Goal: Use online tool/utility: Utilize a website feature to perform a specific function

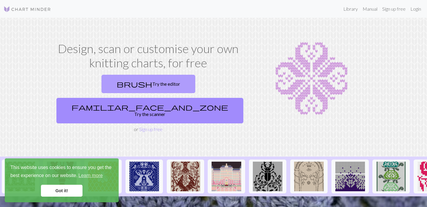
click at [118, 83] on link "brush Try the editor" at bounding box center [149, 84] width 94 height 18
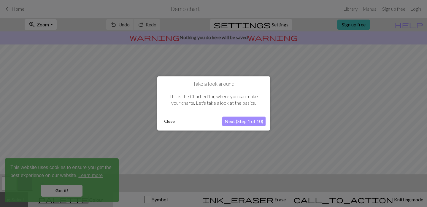
click at [171, 120] on button "Close" at bounding box center [169, 121] width 15 height 9
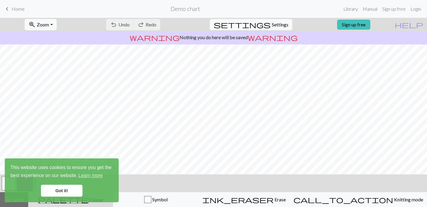
click at [7, 9] on span "keyboard_arrow_left" at bounding box center [7, 9] width 7 height 8
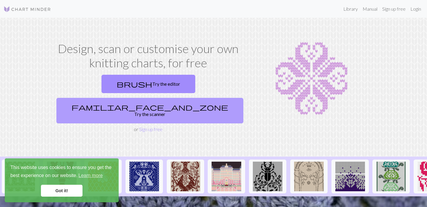
click at [208, 98] on link "familiar_face_and_zone Try the scanner" at bounding box center [149, 111] width 187 height 26
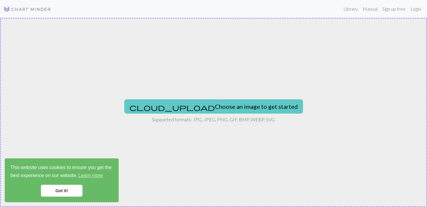
click at [209, 104] on button "cloud_upload Choose an image to get started" at bounding box center [213, 106] width 179 height 14
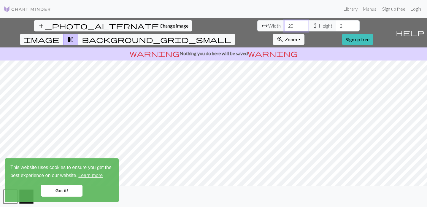
click at [284, 25] on input "20" at bounding box center [296, 25] width 24 height 11
type input "200"
drag, startPoint x: 182, startPoint y: 25, endPoint x: 175, endPoint y: 25, distance: 7.4
click at [336, 25] on input "2" at bounding box center [348, 25] width 24 height 11
click at [336, 26] on input "99" at bounding box center [348, 25] width 24 height 11
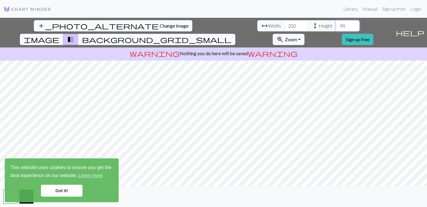
click at [336, 26] on input "98" at bounding box center [348, 25] width 24 height 11
click at [336, 26] on input "97" at bounding box center [348, 25] width 24 height 11
click at [336, 26] on input "96" at bounding box center [348, 25] width 24 height 11
click at [336, 26] on input "95" at bounding box center [348, 25] width 24 height 11
click at [336, 26] on input "94" at bounding box center [348, 25] width 24 height 11
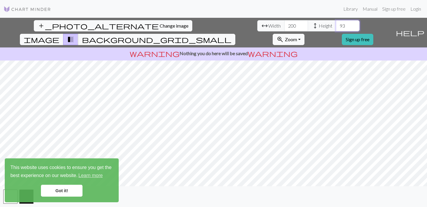
click at [336, 26] on input "93" at bounding box center [348, 25] width 24 height 11
click at [336, 26] on input "92" at bounding box center [348, 25] width 24 height 11
click at [336, 26] on input "91" at bounding box center [348, 25] width 24 height 11
click at [336, 26] on input "90" at bounding box center [348, 25] width 24 height 11
click at [336, 26] on input "89" at bounding box center [348, 25] width 24 height 11
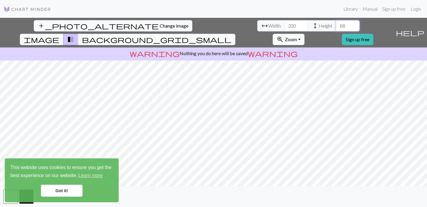
click at [336, 26] on input "88" at bounding box center [348, 25] width 24 height 11
click at [336, 26] on input "87" at bounding box center [348, 25] width 24 height 11
click at [336, 26] on input "86" at bounding box center [348, 25] width 24 height 11
click at [336, 26] on input "85" at bounding box center [348, 25] width 24 height 11
click at [336, 26] on input "84" at bounding box center [348, 25] width 24 height 11
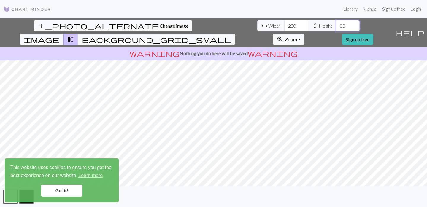
click at [336, 26] on input "83" at bounding box center [348, 25] width 24 height 11
click at [336, 26] on input "82" at bounding box center [348, 25] width 24 height 11
click at [336, 26] on input "81" at bounding box center [348, 25] width 24 height 11
click at [336, 26] on input "80" at bounding box center [348, 25] width 24 height 11
click at [336, 26] on input "79" at bounding box center [348, 25] width 24 height 11
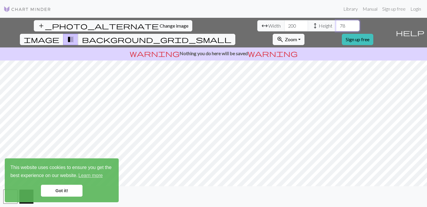
click at [336, 26] on input "78" at bounding box center [348, 25] width 24 height 11
click at [336, 26] on input "77" at bounding box center [348, 25] width 24 height 11
click at [336, 26] on input "76" at bounding box center [348, 25] width 24 height 11
click at [336, 26] on input "75" at bounding box center [348, 25] width 24 height 11
click at [336, 26] on input "74" at bounding box center [348, 25] width 24 height 11
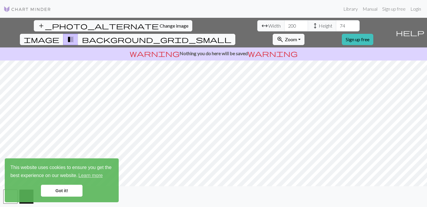
click at [232, 35] on span "background_grid_small" at bounding box center [157, 39] width 150 height 8
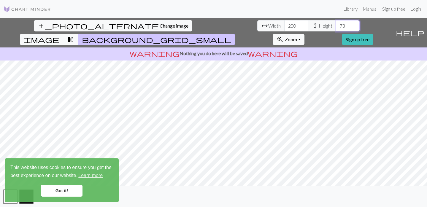
click at [336, 26] on input "73" at bounding box center [348, 25] width 24 height 11
click at [336, 26] on input "74" at bounding box center [348, 25] width 24 height 11
click at [336, 26] on input "73" at bounding box center [348, 25] width 24 height 11
click at [336, 28] on input "72" at bounding box center [348, 25] width 24 height 11
click at [336, 28] on input "71" at bounding box center [348, 25] width 24 height 11
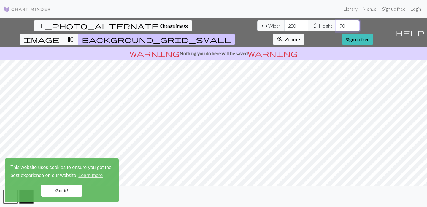
click at [336, 28] on input "70" at bounding box center [348, 25] width 24 height 11
click at [336, 28] on input "69" at bounding box center [348, 25] width 24 height 11
click at [336, 27] on input "68" at bounding box center [348, 25] width 24 height 11
click at [336, 27] on input "67" at bounding box center [348, 25] width 24 height 11
click at [336, 27] on input "66" at bounding box center [348, 25] width 24 height 11
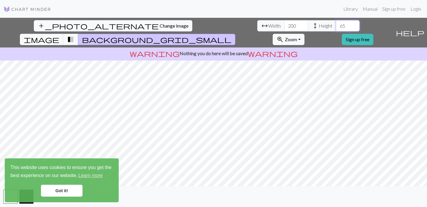
click at [336, 27] on input "65" at bounding box center [348, 25] width 24 height 11
click at [336, 27] on input "64" at bounding box center [348, 25] width 24 height 11
click at [336, 27] on input "63" at bounding box center [348, 25] width 24 height 11
click at [336, 27] on input "62" at bounding box center [348, 25] width 24 height 11
click at [336, 27] on input "61" at bounding box center [348, 25] width 24 height 11
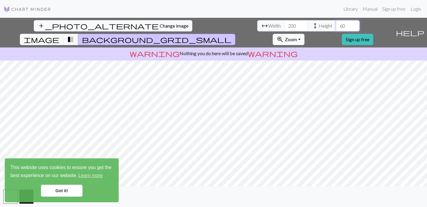
click at [336, 27] on input "60" at bounding box center [348, 25] width 24 height 11
click at [336, 27] on input "59" at bounding box center [348, 25] width 24 height 11
click at [336, 27] on input "58" at bounding box center [348, 25] width 24 height 11
click at [336, 27] on input "57" at bounding box center [348, 25] width 24 height 11
click at [336, 27] on input "56" at bounding box center [348, 25] width 24 height 11
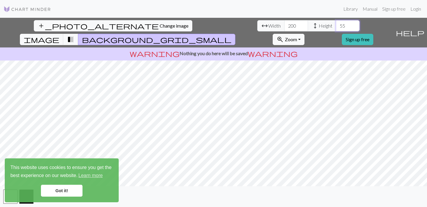
click at [336, 27] on input "55" at bounding box center [348, 25] width 24 height 11
click at [336, 27] on input "54" at bounding box center [348, 25] width 24 height 11
click at [336, 27] on input "53" at bounding box center [348, 25] width 24 height 11
click at [336, 27] on input "52" at bounding box center [348, 25] width 24 height 11
click at [336, 27] on input "51" at bounding box center [348, 25] width 24 height 11
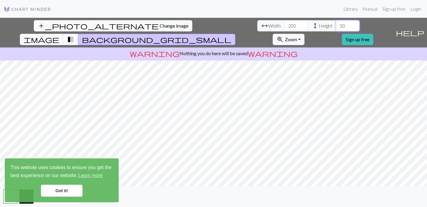
click at [336, 27] on input "50" at bounding box center [348, 25] width 24 height 11
click at [336, 27] on input "49" at bounding box center [348, 25] width 24 height 11
click at [336, 27] on input "48" at bounding box center [348, 25] width 24 height 11
click at [336, 27] on input "47" at bounding box center [348, 25] width 24 height 11
click at [336, 27] on input "46" at bounding box center [348, 25] width 24 height 11
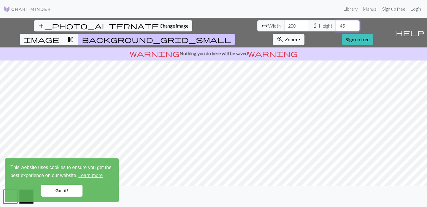
click at [336, 27] on input "45" at bounding box center [348, 25] width 24 height 11
click at [336, 24] on input "46" at bounding box center [348, 25] width 24 height 11
click at [336, 24] on input "47" at bounding box center [348, 25] width 24 height 11
click at [336, 24] on input "48" at bounding box center [348, 25] width 24 height 11
click at [336, 24] on input "49" at bounding box center [348, 25] width 24 height 11
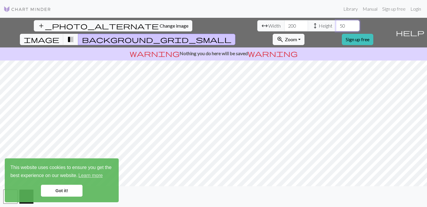
click at [336, 24] on input "50" at bounding box center [348, 25] width 24 height 11
click at [336, 24] on input "51" at bounding box center [348, 25] width 24 height 11
click at [336, 24] on input "52" at bounding box center [348, 25] width 24 height 11
click at [336, 24] on input "53" at bounding box center [348, 25] width 24 height 11
click at [336, 24] on input "54" at bounding box center [348, 25] width 24 height 11
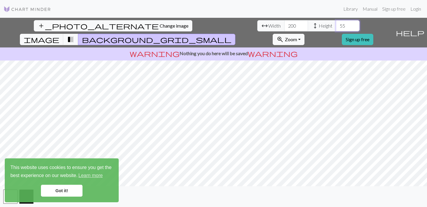
click at [336, 24] on input "55" at bounding box center [348, 25] width 24 height 11
click at [336, 24] on input "56" at bounding box center [348, 25] width 24 height 11
click at [336, 24] on input "57" at bounding box center [348, 25] width 24 height 11
click at [336, 24] on input "58" at bounding box center [348, 25] width 24 height 11
click at [336, 23] on input "59" at bounding box center [348, 25] width 24 height 11
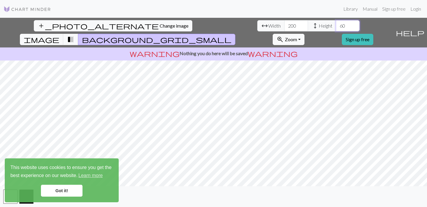
click at [336, 23] on input "60" at bounding box center [348, 25] width 24 height 11
click at [336, 23] on input "61" at bounding box center [348, 25] width 24 height 11
click at [336, 23] on input "62" at bounding box center [348, 25] width 24 height 11
click at [336, 23] on input "63" at bounding box center [348, 25] width 24 height 11
click at [336, 23] on input "64" at bounding box center [348, 25] width 24 height 11
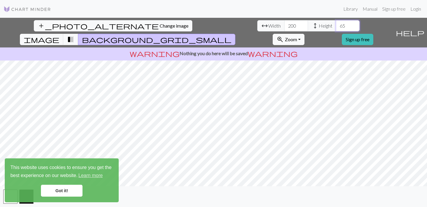
click at [336, 23] on input "65" at bounding box center [348, 25] width 24 height 11
click at [336, 23] on input "66" at bounding box center [348, 25] width 24 height 11
type input "67"
click at [336, 23] on input "67" at bounding box center [348, 25] width 24 height 11
click at [67, 186] on link "Got it!" at bounding box center [62, 191] width 42 height 12
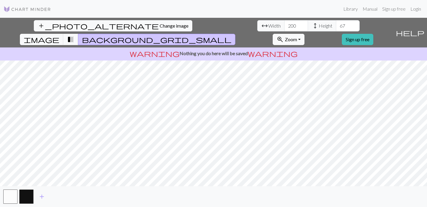
click at [26, 195] on div "Got it!" at bounding box center [61, 191] width 103 height 12
click at [27, 195] on button "button" at bounding box center [26, 197] width 14 height 14
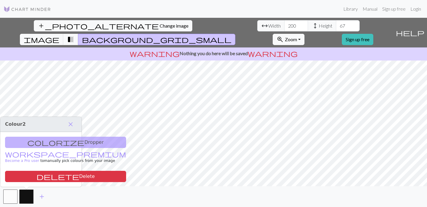
click at [46, 140] on div "colorize Dropper workspace_premium Become a Pro user to manually pick colours f…" at bounding box center [40, 159] width 81 height 55
click at [48, 144] on div "colorize Dropper workspace_premium Become a Pro user to manually pick colours f…" at bounding box center [40, 159] width 81 height 55
click at [72, 123] on span "close" at bounding box center [70, 124] width 7 height 8
